Goal: Complete application form

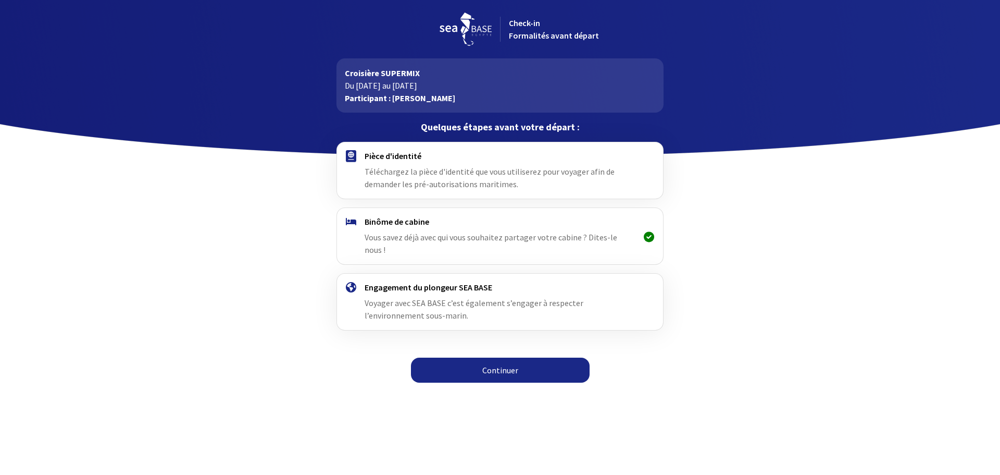
click at [442, 166] on div "Pièce d'identité Téléchargez la pièce d'identité que vous utiliserez pour voyag…" at bounding box center [500, 171] width 270 height 40
click at [502, 364] on link "Continuer" at bounding box center [500, 369] width 179 height 25
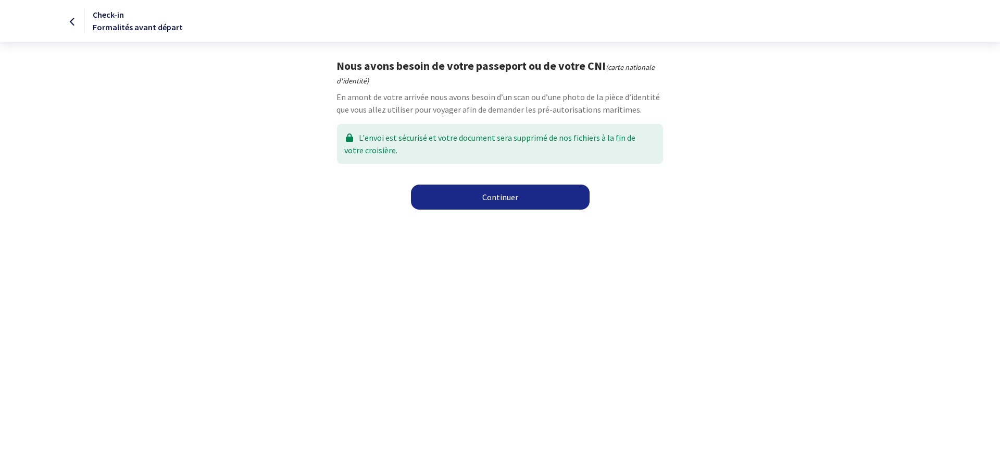
click at [505, 202] on link "Continuer" at bounding box center [500, 196] width 179 height 25
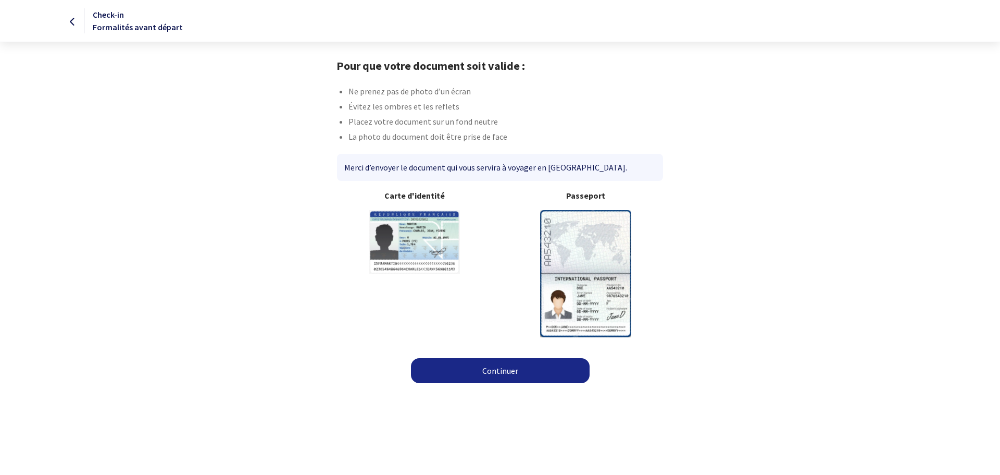
click at [495, 374] on link "Continuer" at bounding box center [500, 370] width 179 height 25
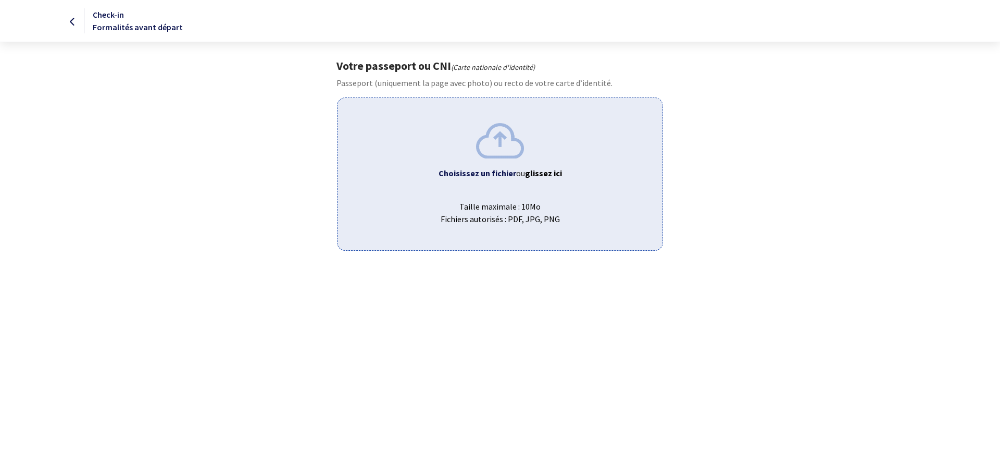
click at [476, 208] on span "Taille maximale : 10Mo Fichiers autorisés : PDF, JPG, PNG" at bounding box center [500, 208] width 308 height 33
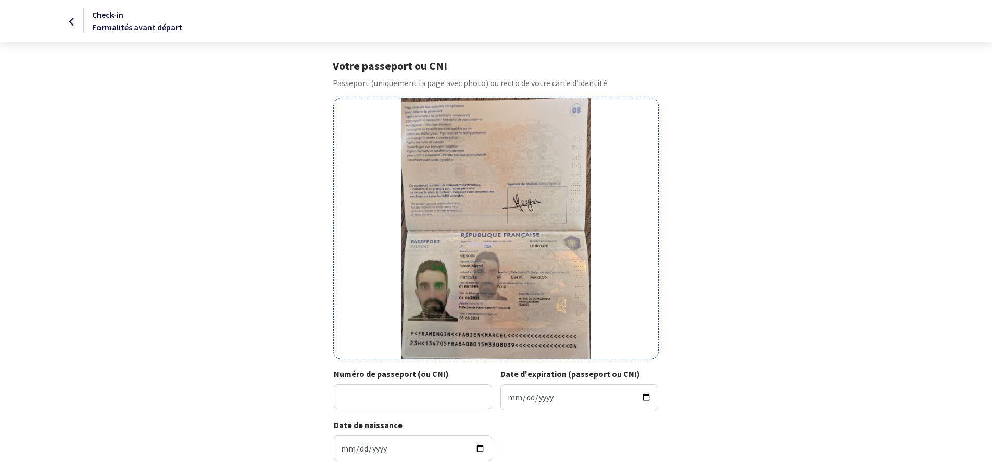
scroll to position [69, 0]
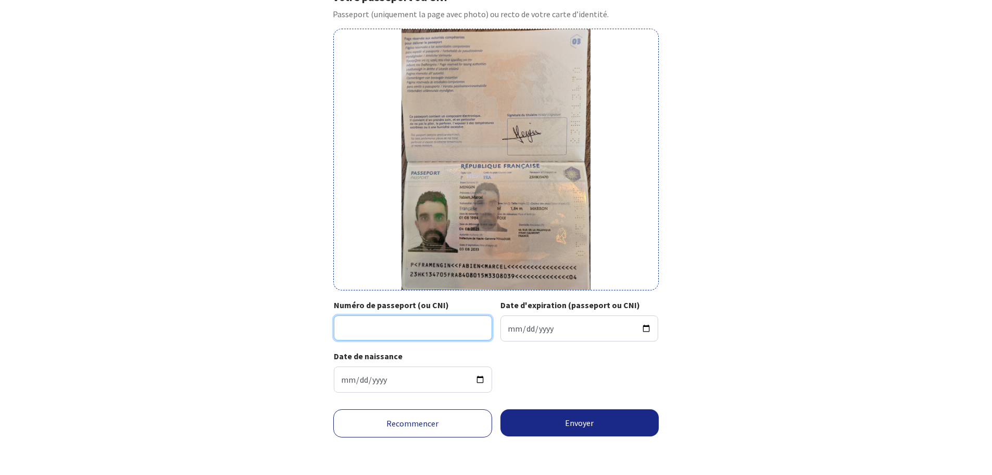
click at [458, 329] on input "Numéro de passeport (ou CNI)" at bounding box center [413, 327] width 158 height 25
type input "23HK13470"
click at [583, 331] on input "Date d'expiration (passeport ou CNI)" at bounding box center [580, 328] width 158 height 26
type input "2033-08-03"
click at [570, 422] on button "Envoyer" at bounding box center [580, 422] width 159 height 27
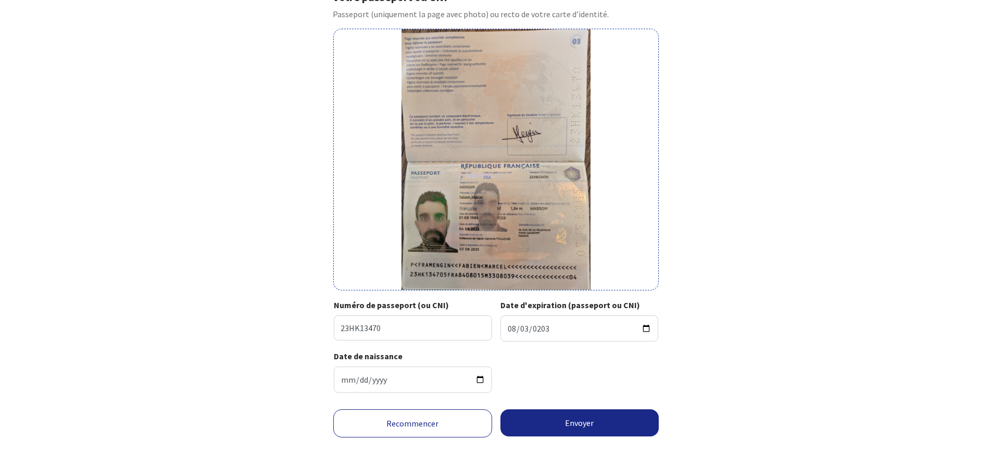
scroll to position [53, 0]
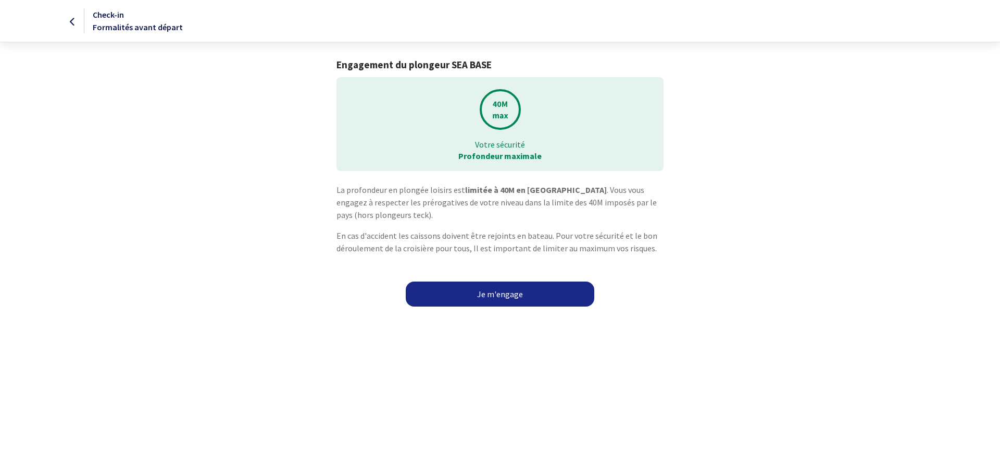
click at [492, 291] on link "Je m'engage" at bounding box center [500, 293] width 189 height 25
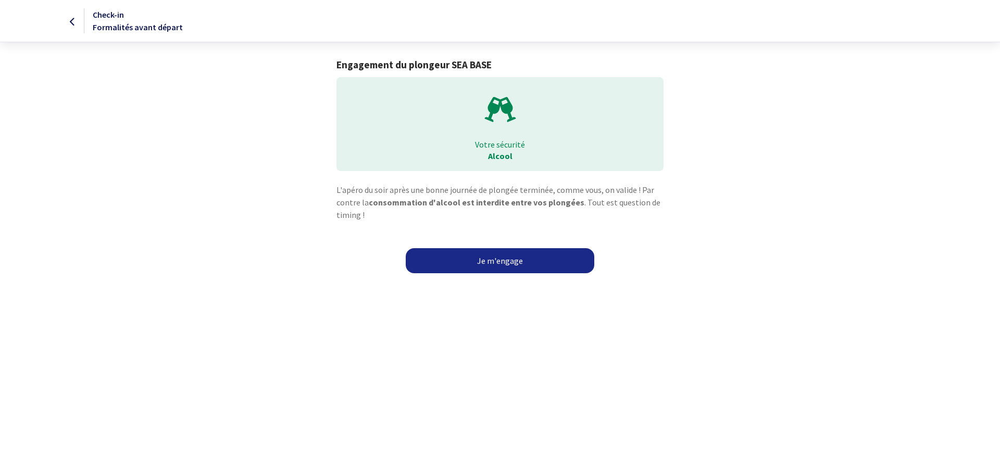
click at [497, 256] on link "Je m'engage" at bounding box center [500, 260] width 189 height 25
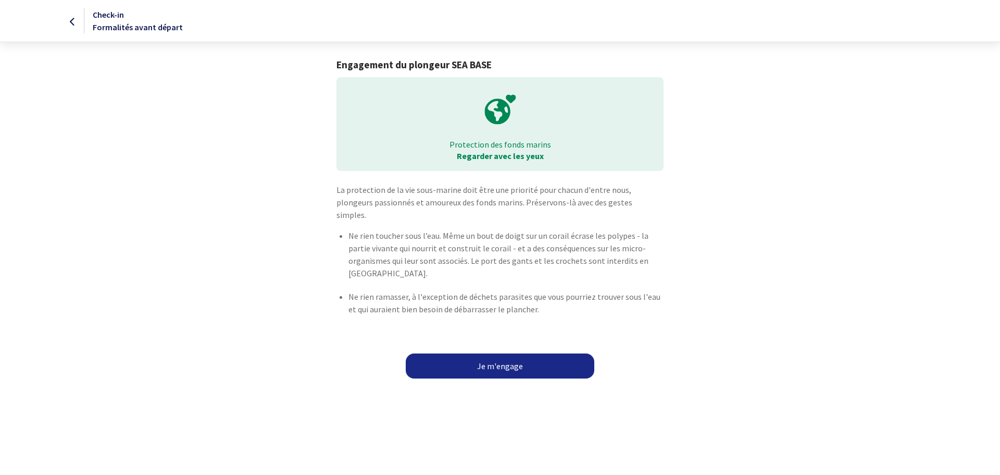
click at [498, 353] on link "Je m'engage" at bounding box center [500, 365] width 189 height 25
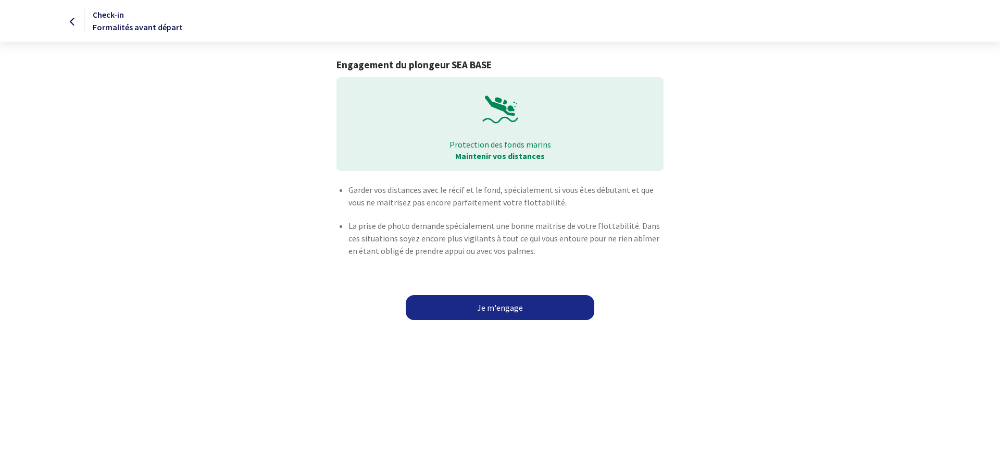
click at [501, 314] on link "Je m'engage" at bounding box center [500, 307] width 189 height 25
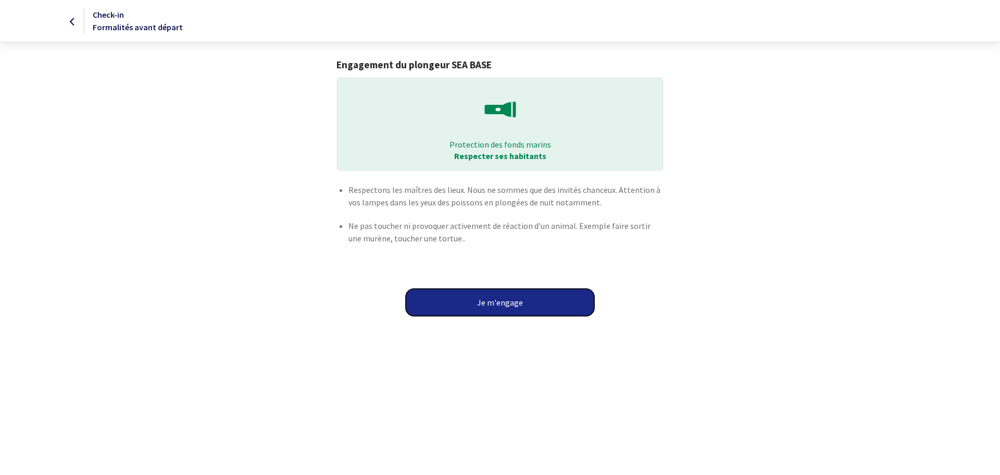
click at [494, 301] on button "Je m'engage" at bounding box center [500, 302] width 189 height 27
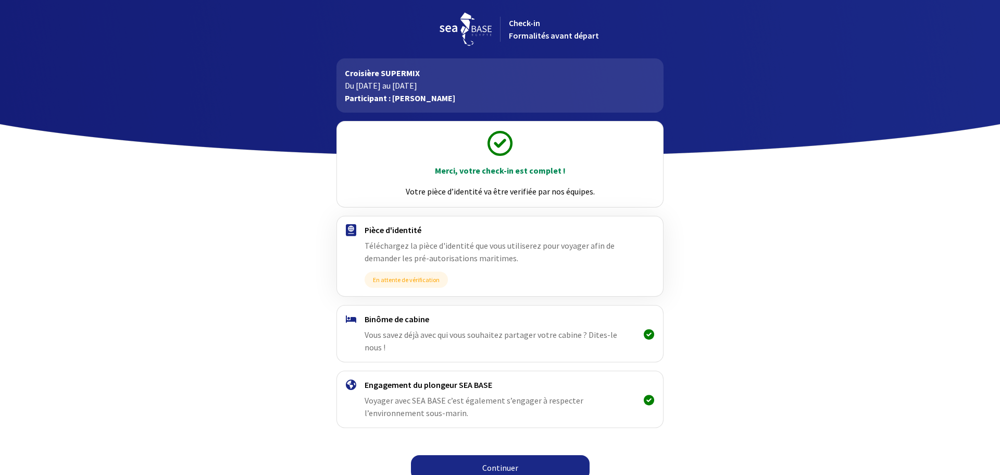
click at [489, 333] on span "Vous savez déjà avec qui vous souhaitez partager votre cabine ? Dites-le nous !" at bounding box center [491, 340] width 253 height 23
click at [501, 455] on link "Continuer" at bounding box center [500, 467] width 179 height 25
click at [494, 455] on link "Continuer" at bounding box center [500, 467] width 179 height 25
